Goal: Transaction & Acquisition: Purchase product/service

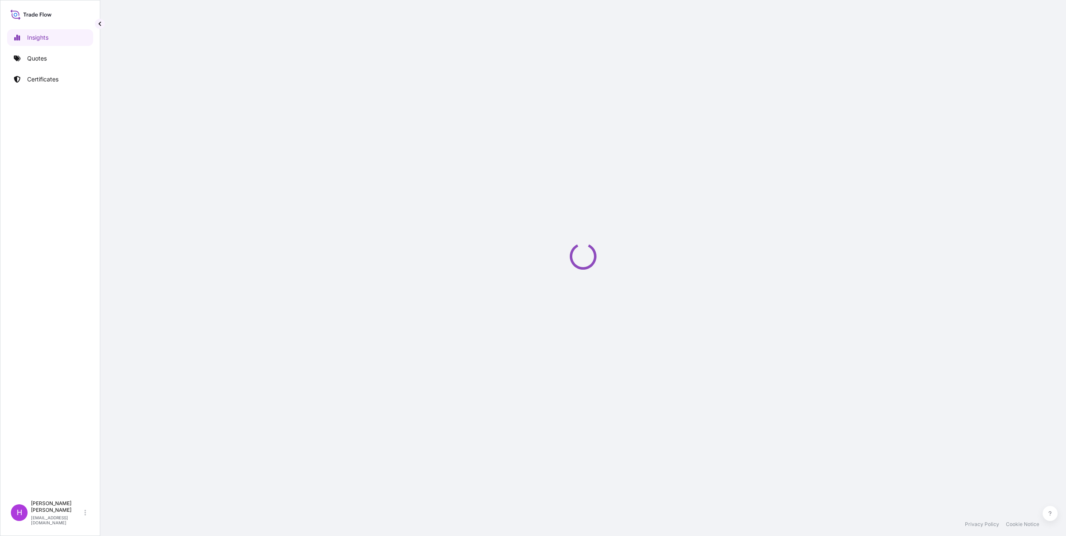
select select "2025"
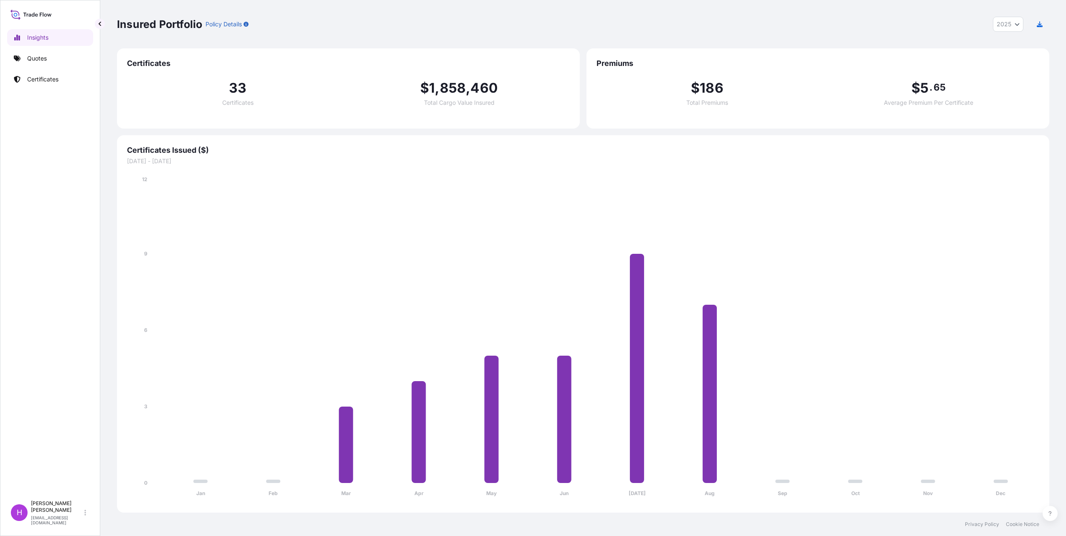
click at [105, 113] on div "Insured Portfolio Policy Details 2025 2025 2024 2023 2022 Certificates 33 Certi…" at bounding box center [582, 256] width 965 height 513
click at [42, 55] on p "Quotes" at bounding box center [37, 58] width 20 height 8
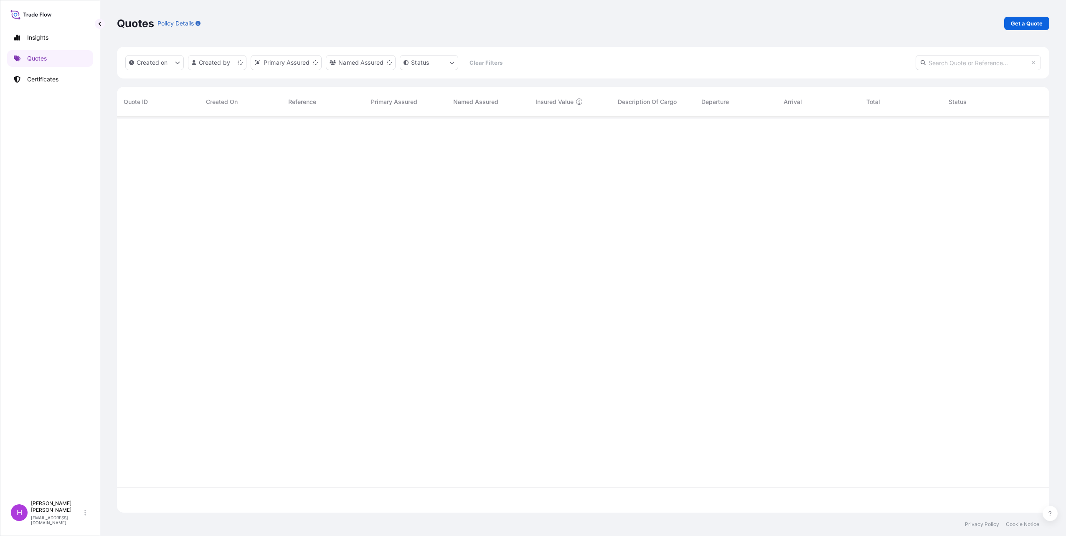
scroll to position [394, 926]
click at [1021, 22] on p "Get a Quote" at bounding box center [1027, 23] width 32 height 8
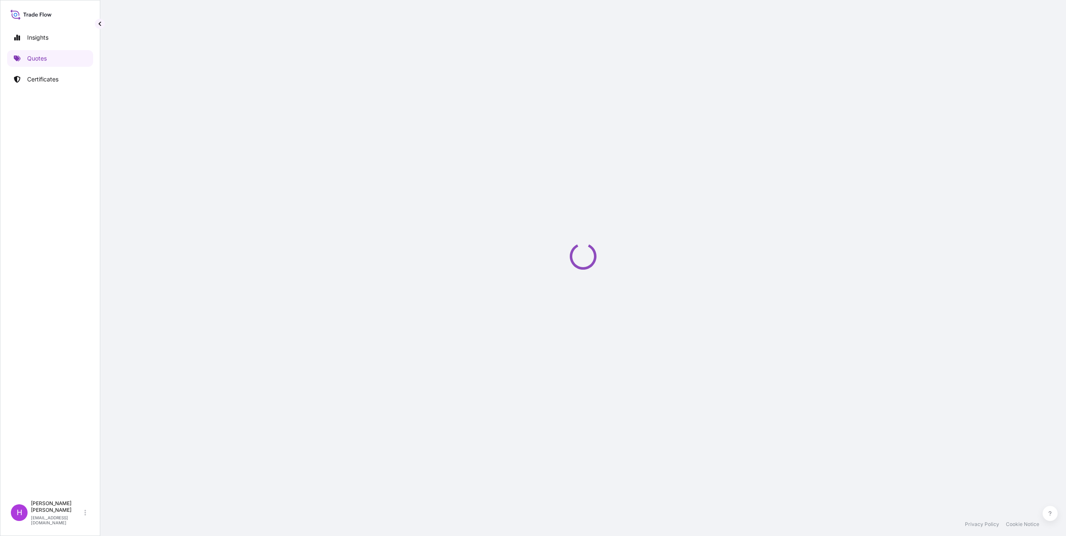
select select "Sea"
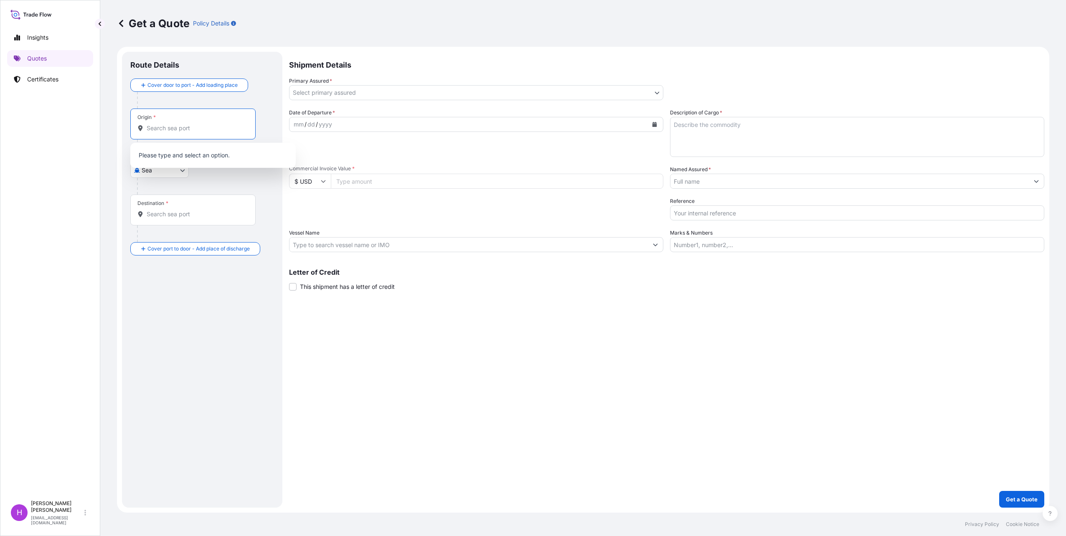
click at [187, 132] on input "Origin *" at bounding box center [196, 128] width 99 height 8
drag, startPoint x: 168, startPoint y: 133, endPoint x: 114, endPoint y: 128, distance: 54.5
click at [114, 128] on div "Get a Quote Policy Details Route Details Cover door to port - Add loading place…" at bounding box center [582, 256] width 965 height 513
drag, startPoint x: 114, startPoint y: 128, endPoint x: 170, endPoint y: 129, distance: 56.0
click at [170, 129] on input "be an" at bounding box center [196, 128] width 99 height 8
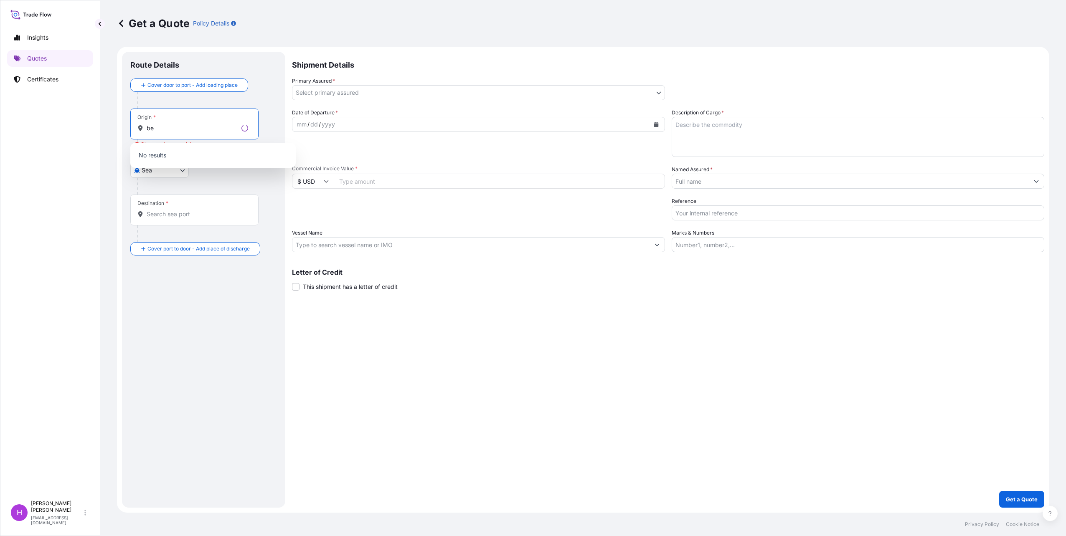
type input "b"
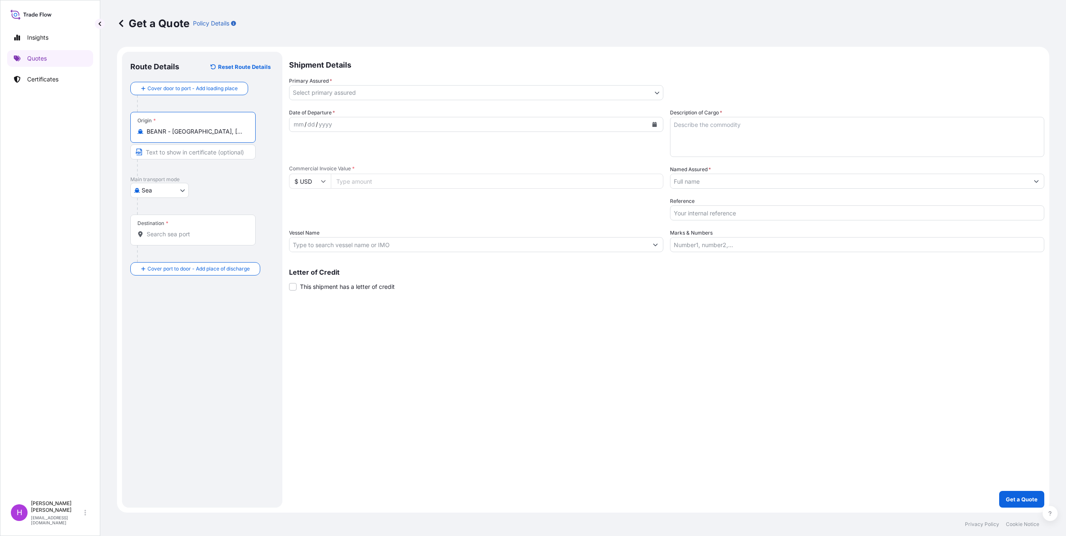
type input "BEANR - [GEOGRAPHIC_DATA], [GEOGRAPHIC_DATA]"
click at [170, 231] on input "Destination *" at bounding box center [196, 234] width 99 height 8
click at [202, 261] on span "JOAQJ - Al Aq abah, [GEOGRAPHIC_DATA]" at bounding box center [217, 262] width 116 height 8
type input "JOAQJ - Al Aqabah, [GEOGRAPHIC_DATA]"
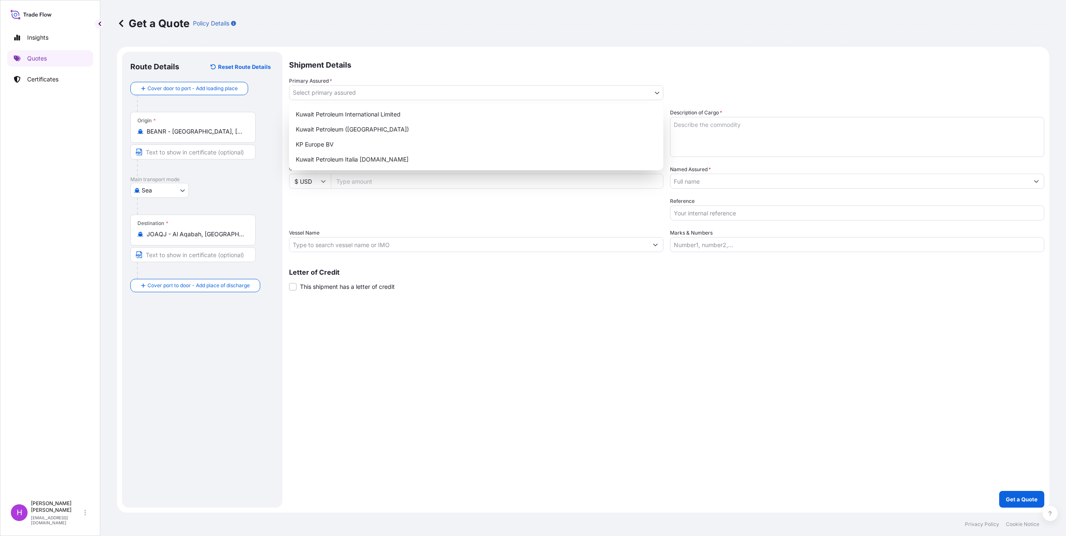
click at [383, 94] on body "10 options available. 0 options available. 3 options available. Insights Quotes…" at bounding box center [533, 268] width 1066 height 536
click at [359, 131] on div "Kuwait Petroleum ([GEOGRAPHIC_DATA])" at bounding box center [475, 129] width 367 height 15
select select "31889"
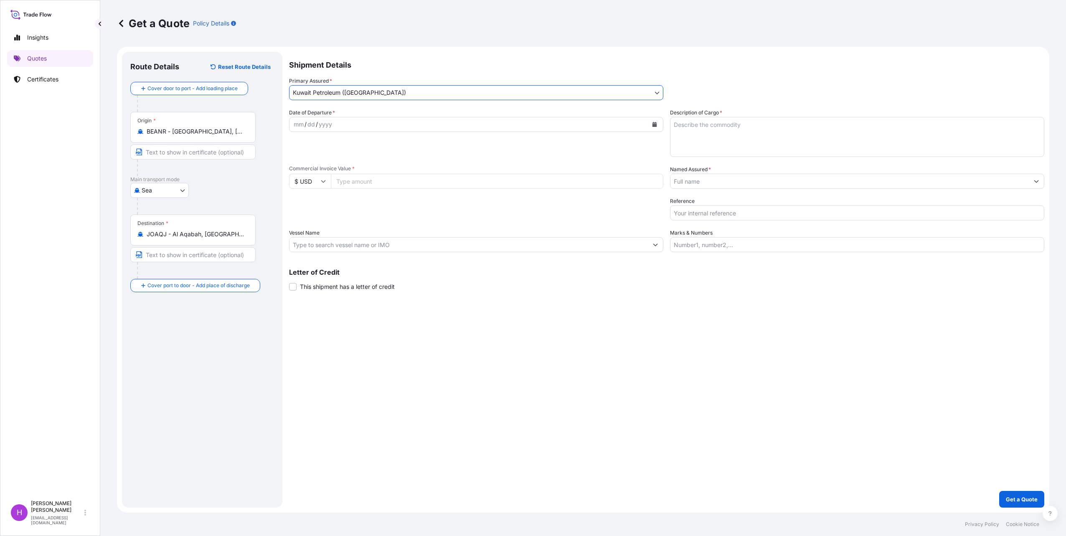
click at [361, 127] on div "mm / dd / yyyy" at bounding box center [468, 124] width 358 height 15
click at [361, 124] on div "mm / dd / yyyy" at bounding box center [468, 124] width 358 height 15
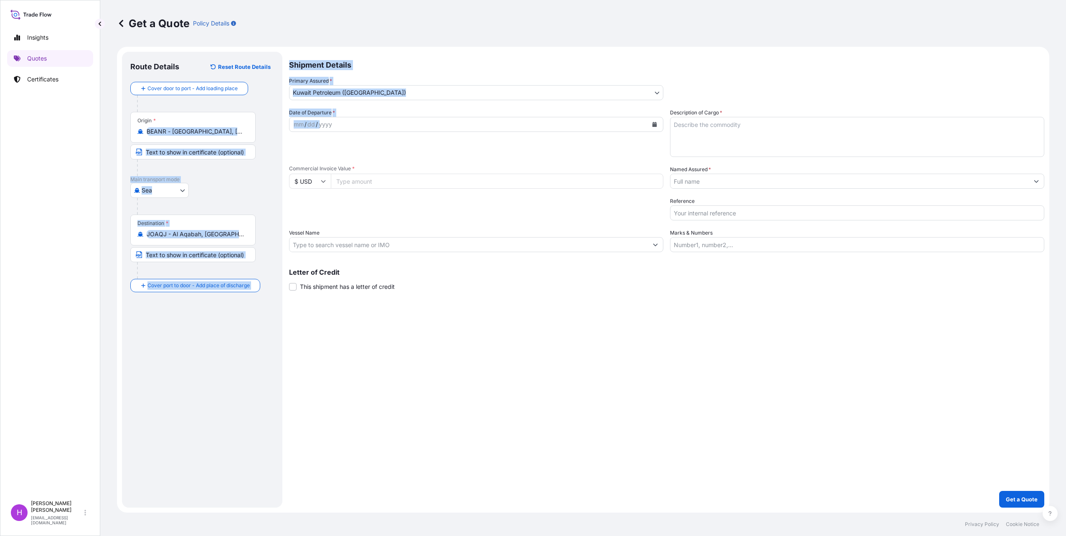
drag, startPoint x: 280, startPoint y: 124, endPoint x: 421, endPoint y: 127, distance: 140.7
click at [421, 127] on form "Route Details Reset Route Details Cover door to port - Add loading place Place …" at bounding box center [583, 280] width 932 height 466
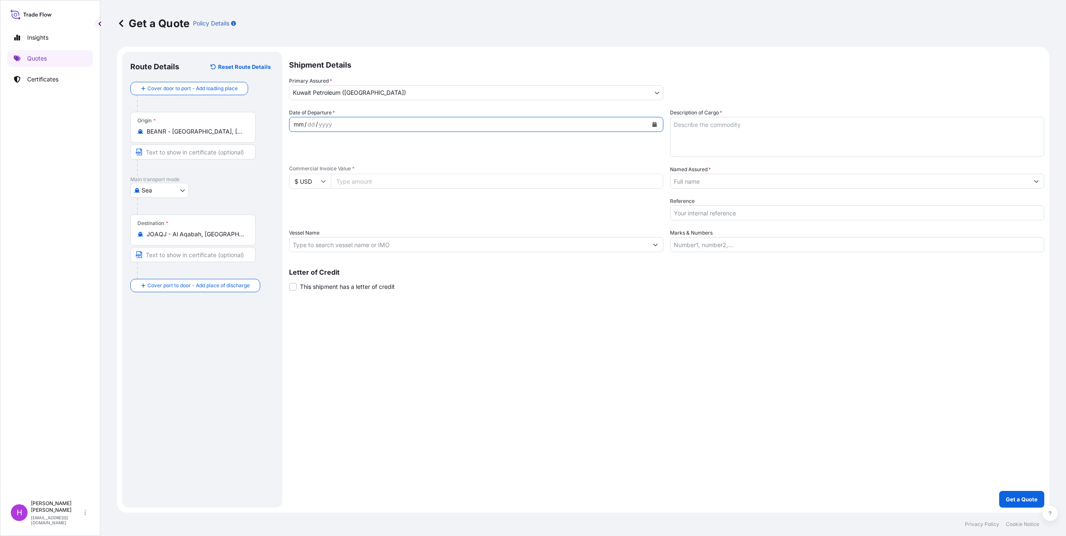
click at [350, 127] on div "mm / dd / yyyy" at bounding box center [468, 124] width 358 height 15
click at [339, 125] on div "mm / dd / yyyy" at bounding box center [468, 124] width 358 height 15
click at [297, 125] on div "mm" at bounding box center [299, 124] width 12 height 10
drag, startPoint x: 294, startPoint y: 125, endPoint x: 339, endPoint y: 124, distance: 45.1
click at [339, 124] on div "mm / dd / yyyy" at bounding box center [468, 124] width 358 height 15
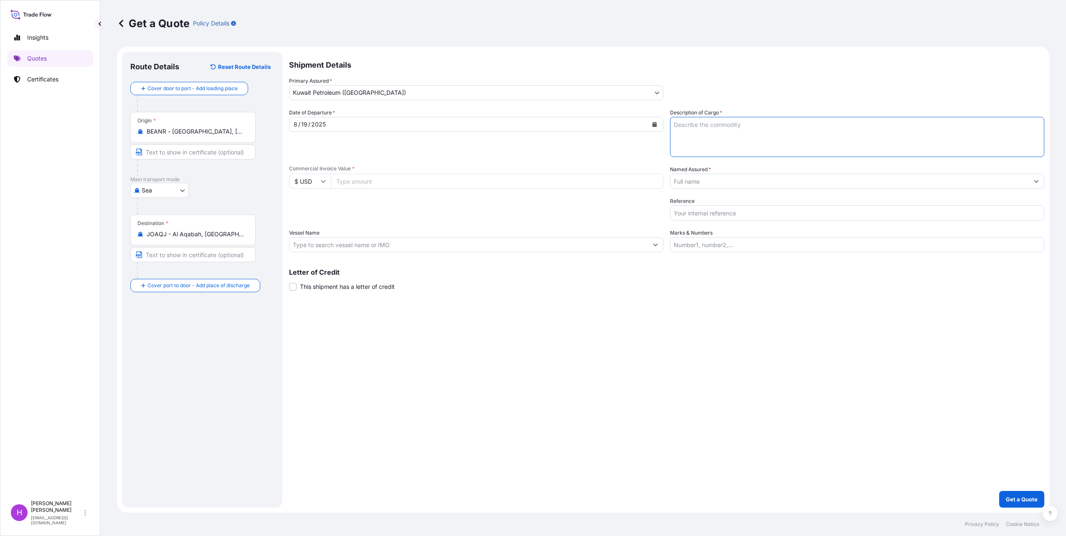
click at [704, 122] on textarea "Description of Cargo *" at bounding box center [857, 137] width 374 height 40
type textarea "1"
type textarea "40FT - 120 packages lubricants HS 27101999 23861.76 kgs gross weight"
click at [364, 187] on input "Commercial Invoice Value *" at bounding box center [497, 181] width 332 height 15
click at [316, 176] on input "$ USD" at bounding box center [310, 181] width 42 height 15
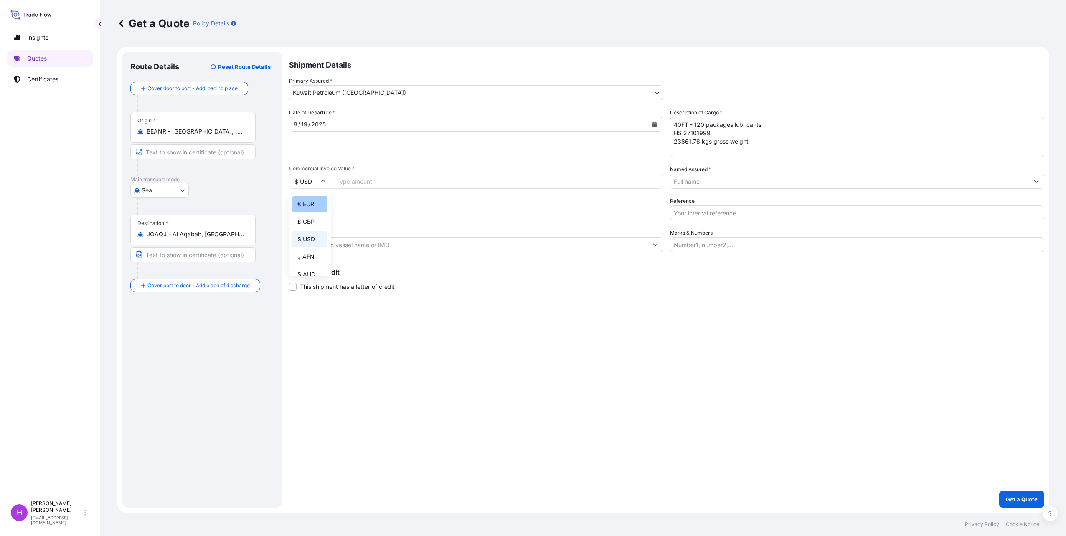
click at [312, 203] on div "€ EUR" at bounding box center [309, 204] width 35 height 16
type input "€ EUR"
click at [389, 176] on input "Commercial Invoice Value *" at bounding box center [497, 181] width 332 height 15
type input "54511"
type input "54511.5"
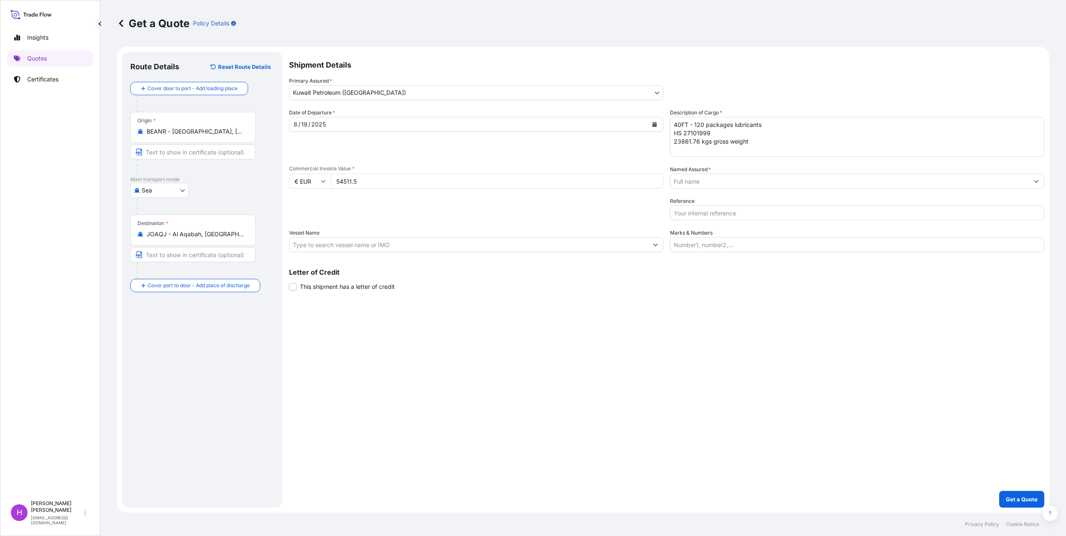
click at [719, 183] on input "Named Assured *" at bounding box center [849, 181] width 358 height 15
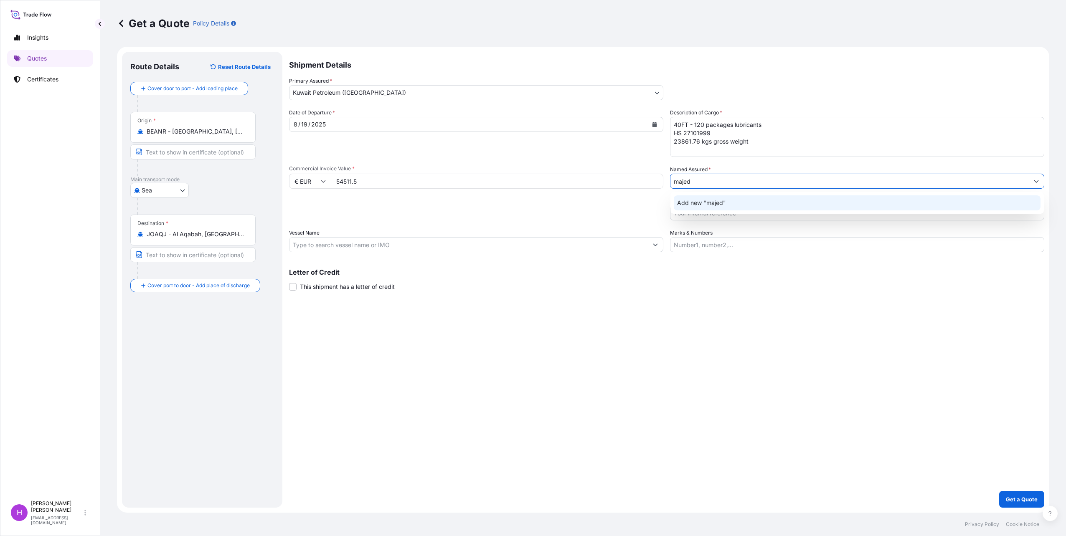
drag, startPoint x: 701, startPoint y: 182, endPoint x: 657, endPoint y: 178, distance: 44.1
click at [657, 178] on div "Date of Departure * [DATE] Cargo Category * As Per Policy Declaration Descripti…" at bounding box center [666, 181] width 755 height 144
click at [740, 203] on span "Add new "[PERSON_NAME] [PERSON_NAME] & Partner"" at bounding box center [755, 203] width 157 height 8
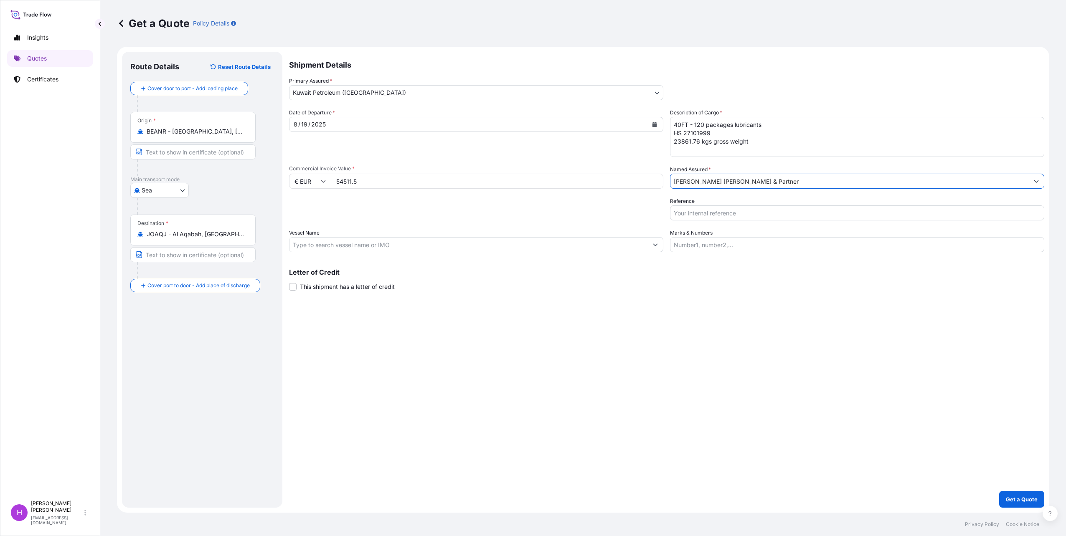
type input "[PERSON_NAME] [PERSON_NAME] & Partner"
click at [706, 213] on input "Reference" at bounding box center [857, 212] width 374 height 15
type input "71632396"
click at [690, 246] on input "Marks & Numbers" at bounding box center [857, 244] width 374 height 15
type input "CMAU8392772 - seal: 093330"
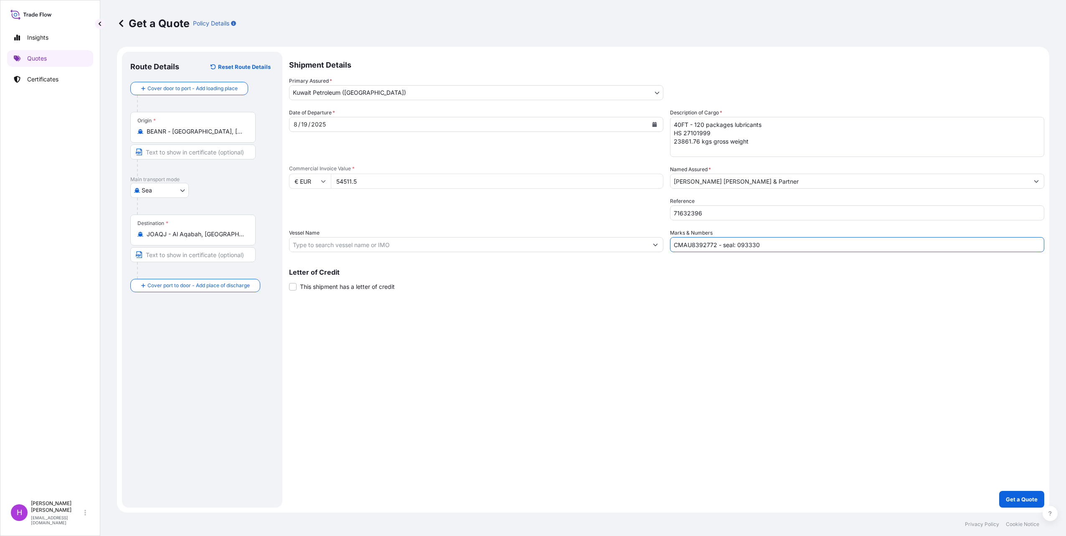
click at [338, 244] on input "Vessel Name" at bounding box center [468, 244] width 358 height 15
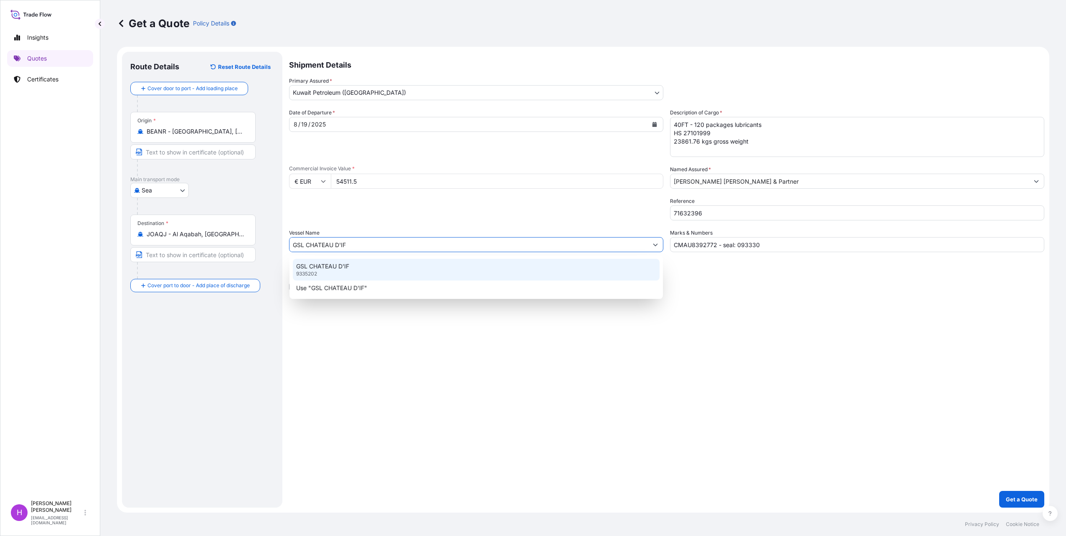
click at [339, 267] on p "GSL CHATEAU D'IF" at bounding box center [322, 266] width 53 height 8
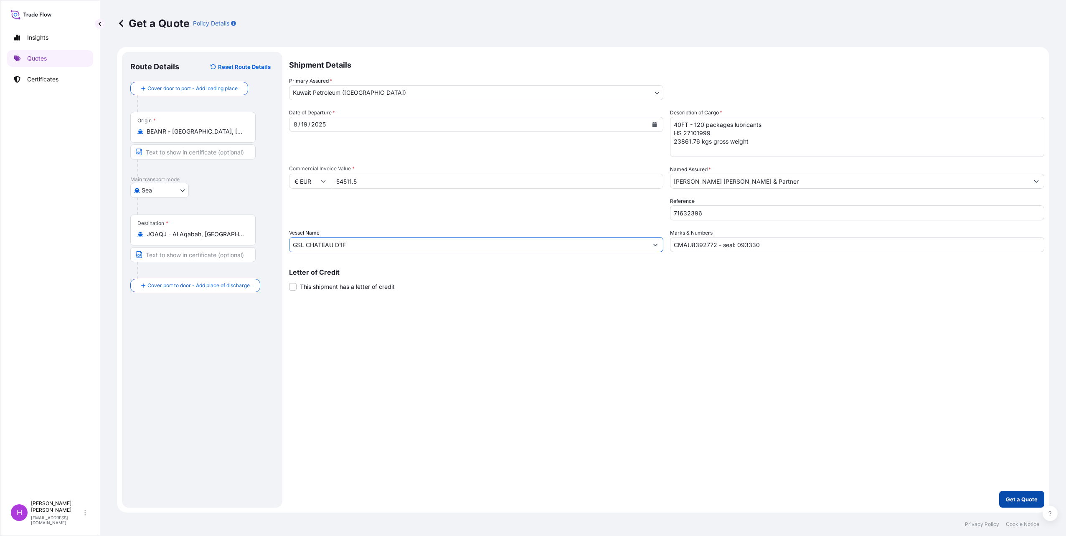
type input "GSL CHATEAU D'IF"
click at [1023, 498] on p "Get a Quote" at bounding box center [1022, 499] width 32 height 8
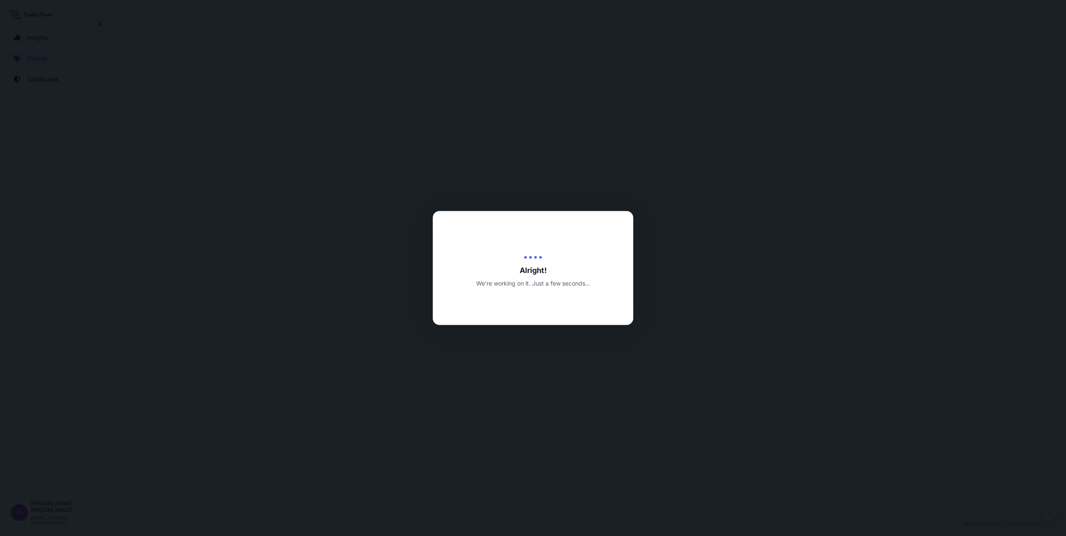
select select "Sea"
select select "31889"
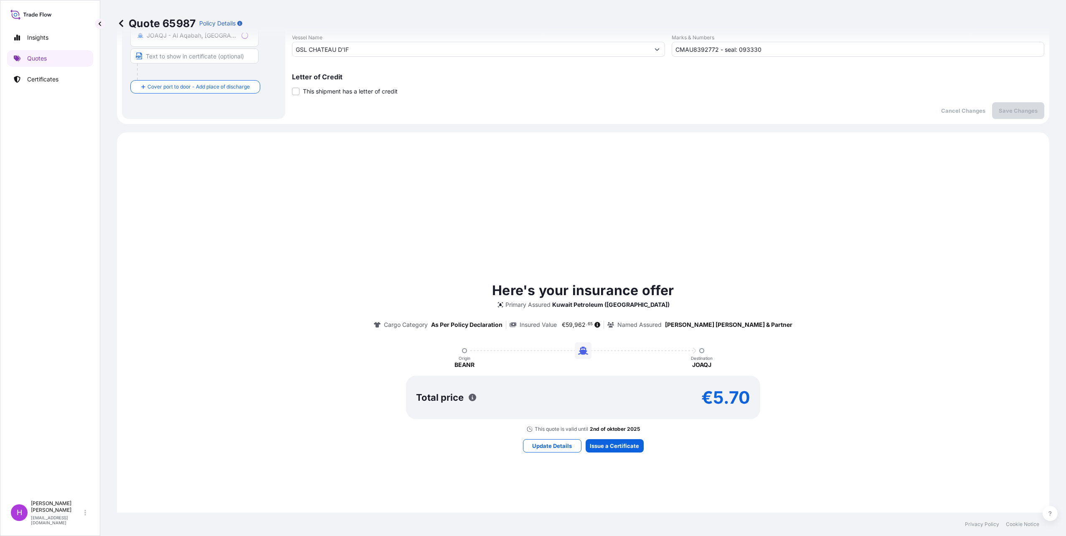
scroll to position [283, 0]
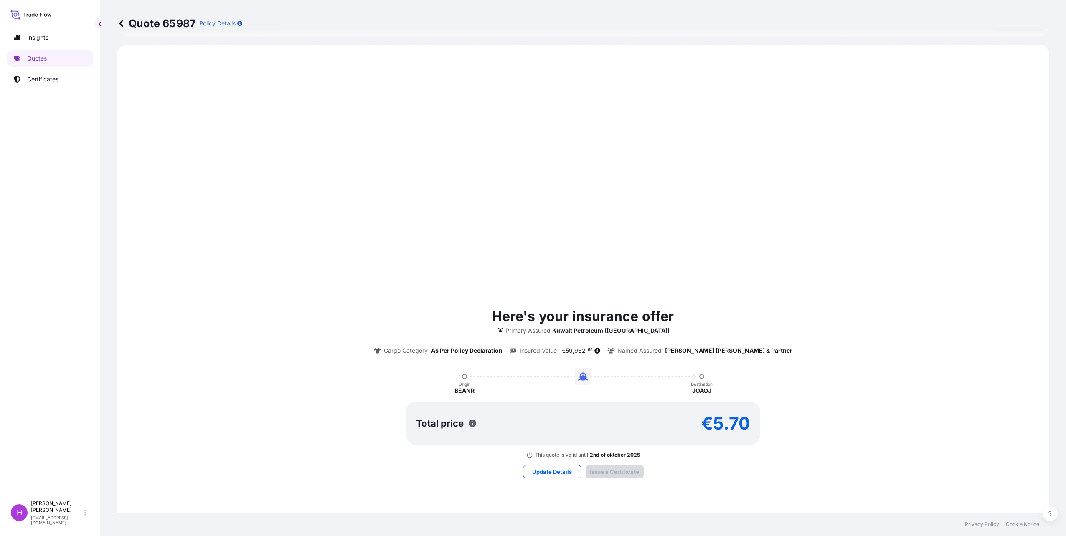
type input "[DATE]"
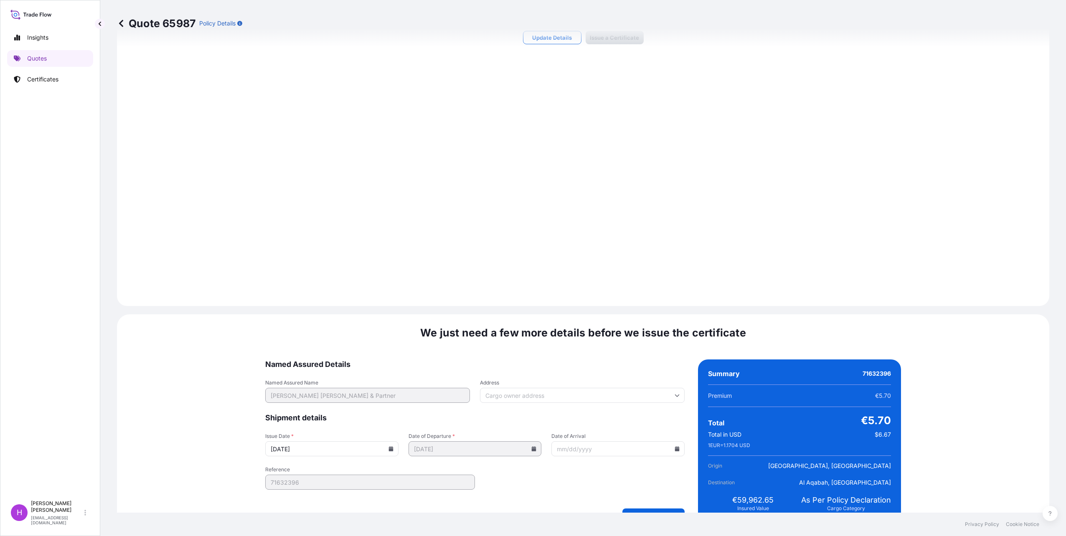
scroll to position [738, 0]
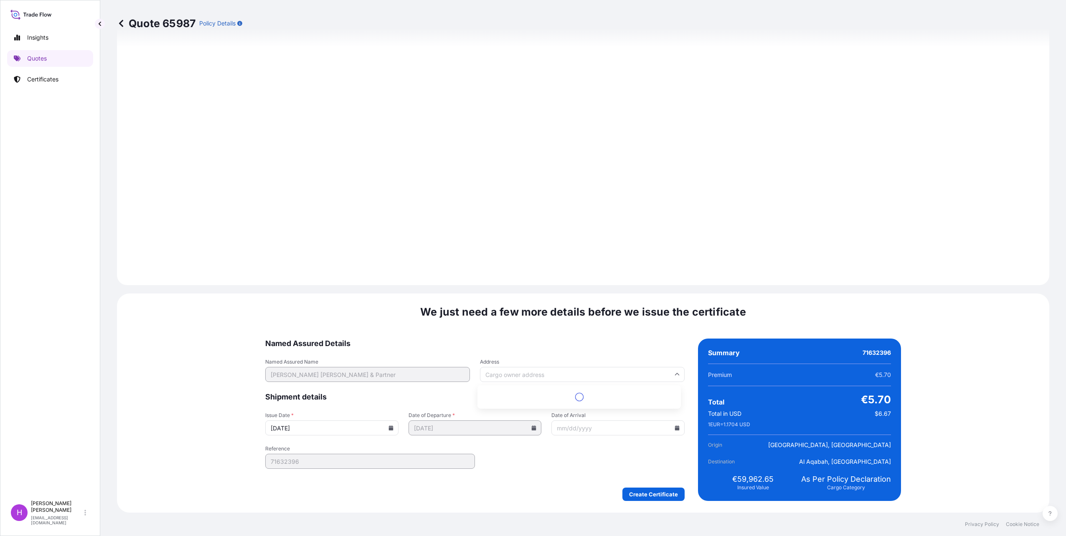
click at [626, 379] on input "Address" at bounding box center [582, 374] width 205 height 15
click at [628, 377] on input "Address" at bounding box center [582, 374] width 205 height 15
click at [581, 397] on div "Please type and select an option" at bounding box center [579, 393] width 197 height 8
type input "p"
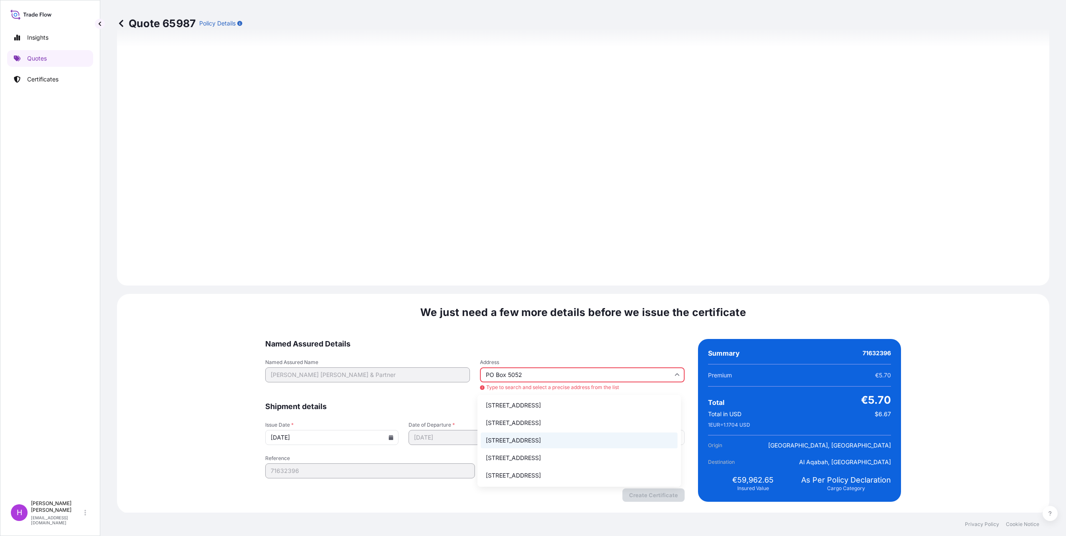
scroll to position [0, 0]
type input "PO Box 5052"
click at [677, 348] on span "Named Assured Details" at bounding box center [474, 344] width 419 height 10
click at [459, 377] on div "Named Assured Name [PERSON_NAME] [PERSON_NAME] & Partner Address PO Box 5052 Ty…" at bounding box center [474, 375] width 419 height 33
click at [593, 334] on div "We just need a few more details before we issue the certificate Named Assured D…" at bounding box center [583, 404] width 932 height 220
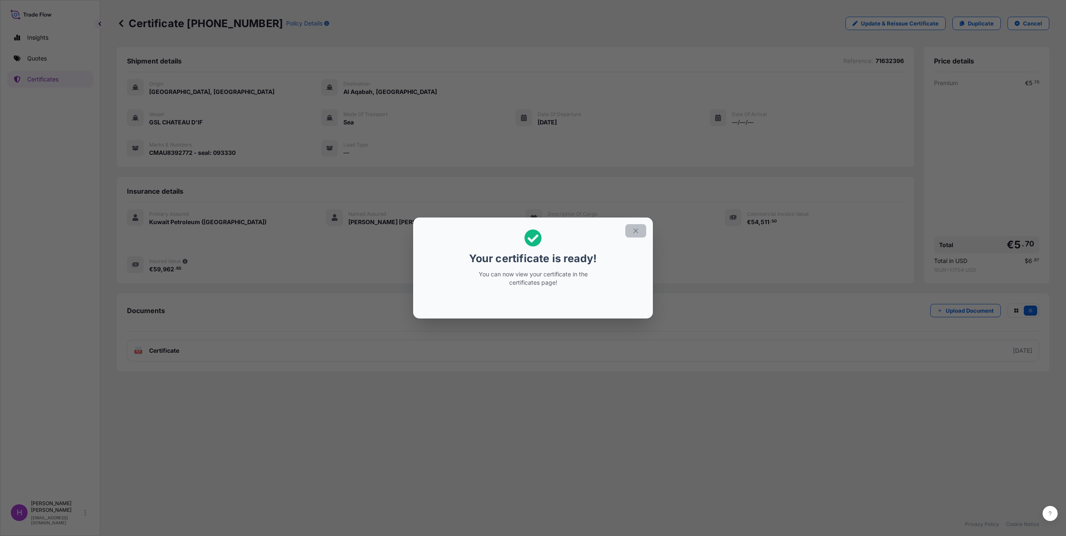
click at [635, 231] on icon "button" at bounding box center [636, 231] width 8 height 8
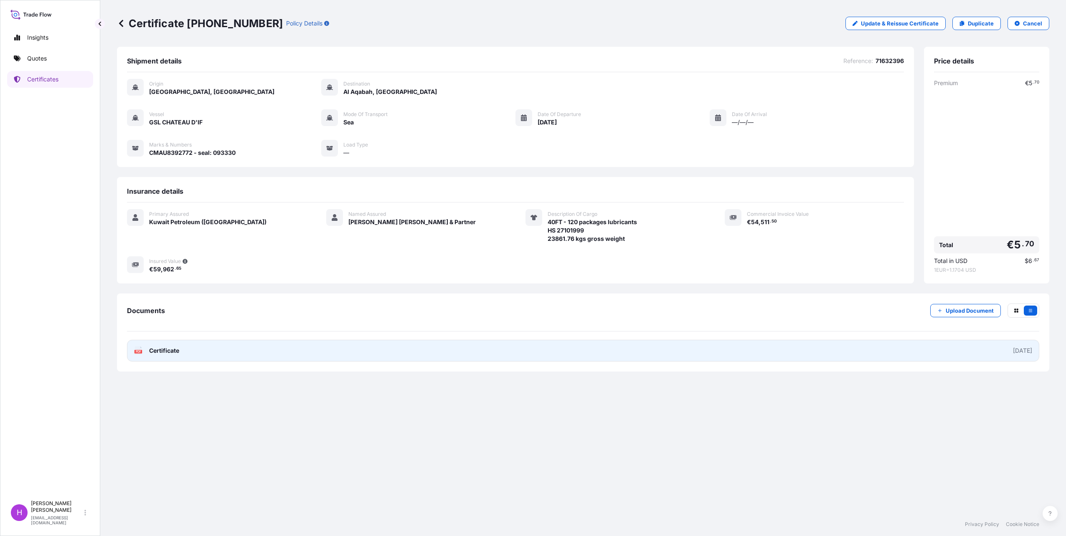
click at [164, 349] on span "Certificate" at bounding box center [164, 351] width 30 height 8
